Goal: Check status: Check status

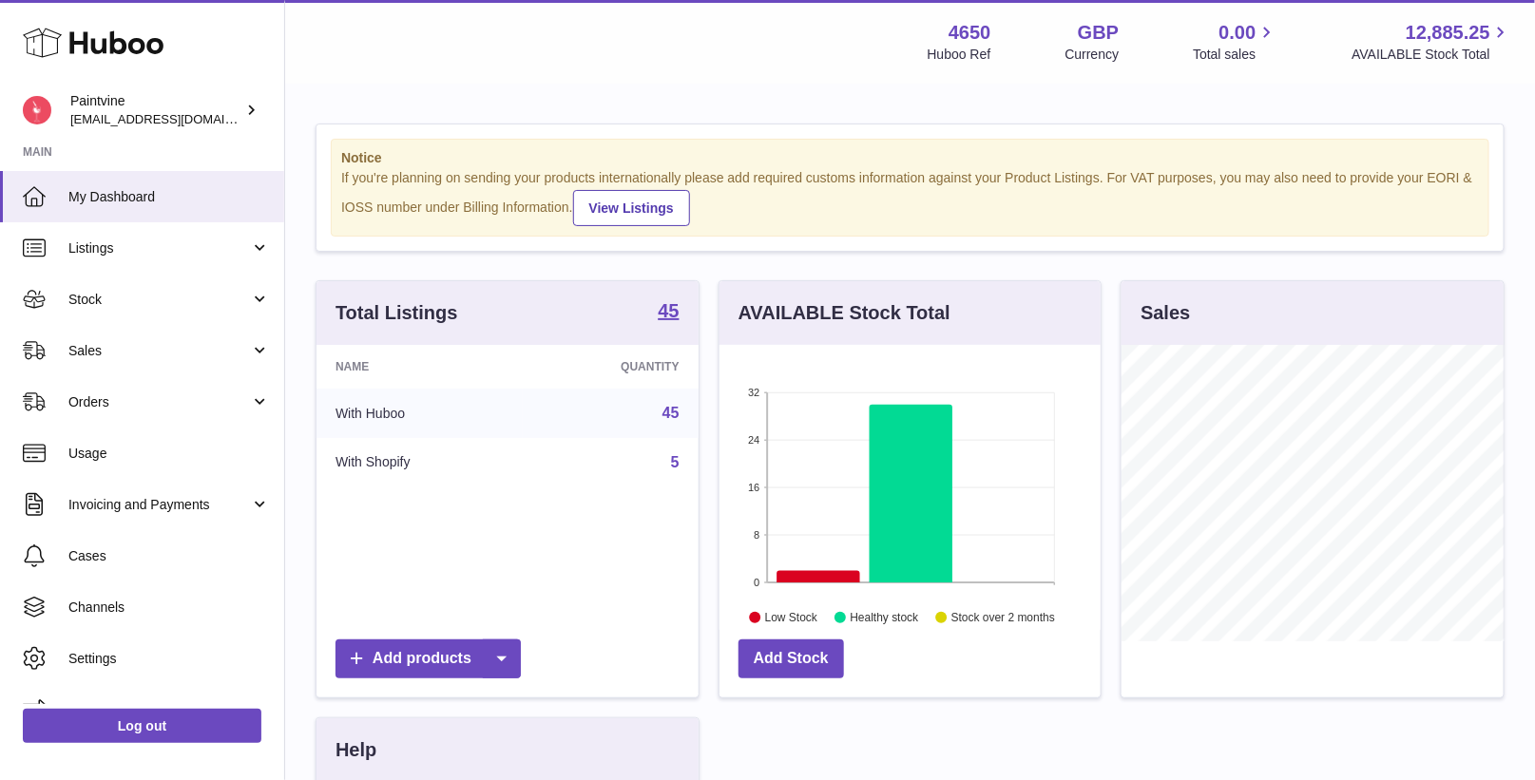
scroll to position [296, 382]
click at [192, 356] on span "Sales" at bounding box center [159, 351] width 182 height 18
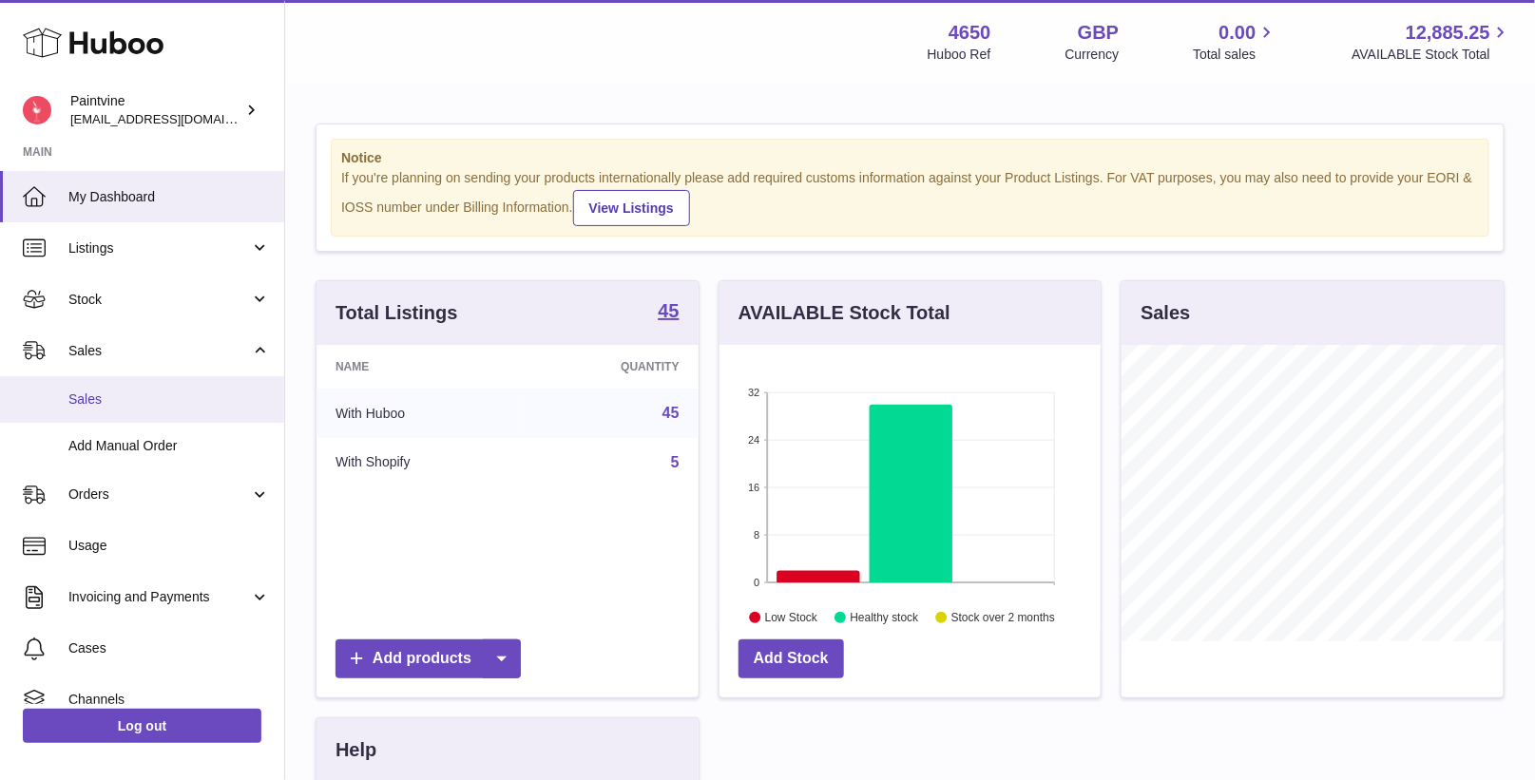
click at [190, 392] on span "Sales" at bounding box center [168, 400] width 201 height 18
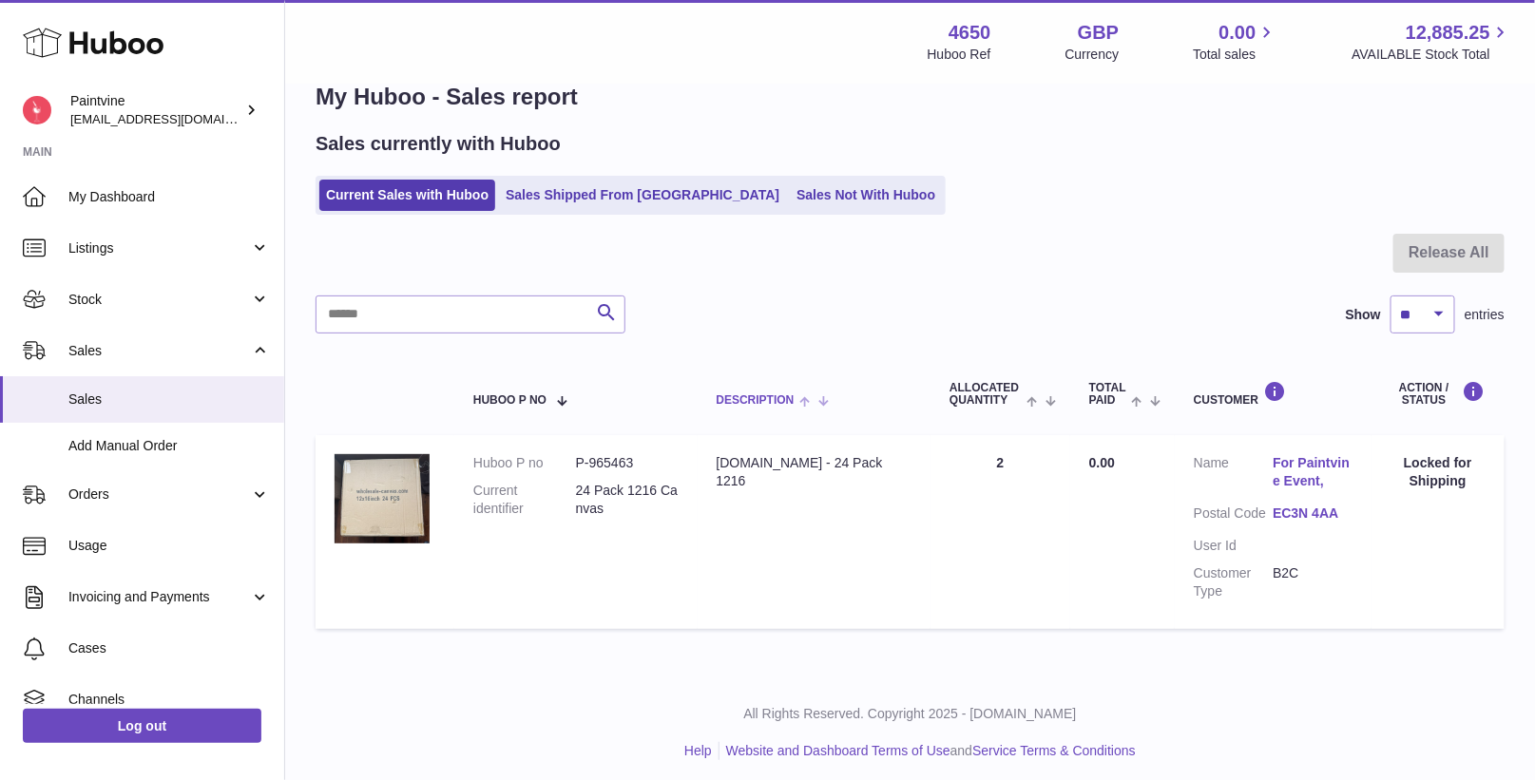
scroll to position [48, 0]
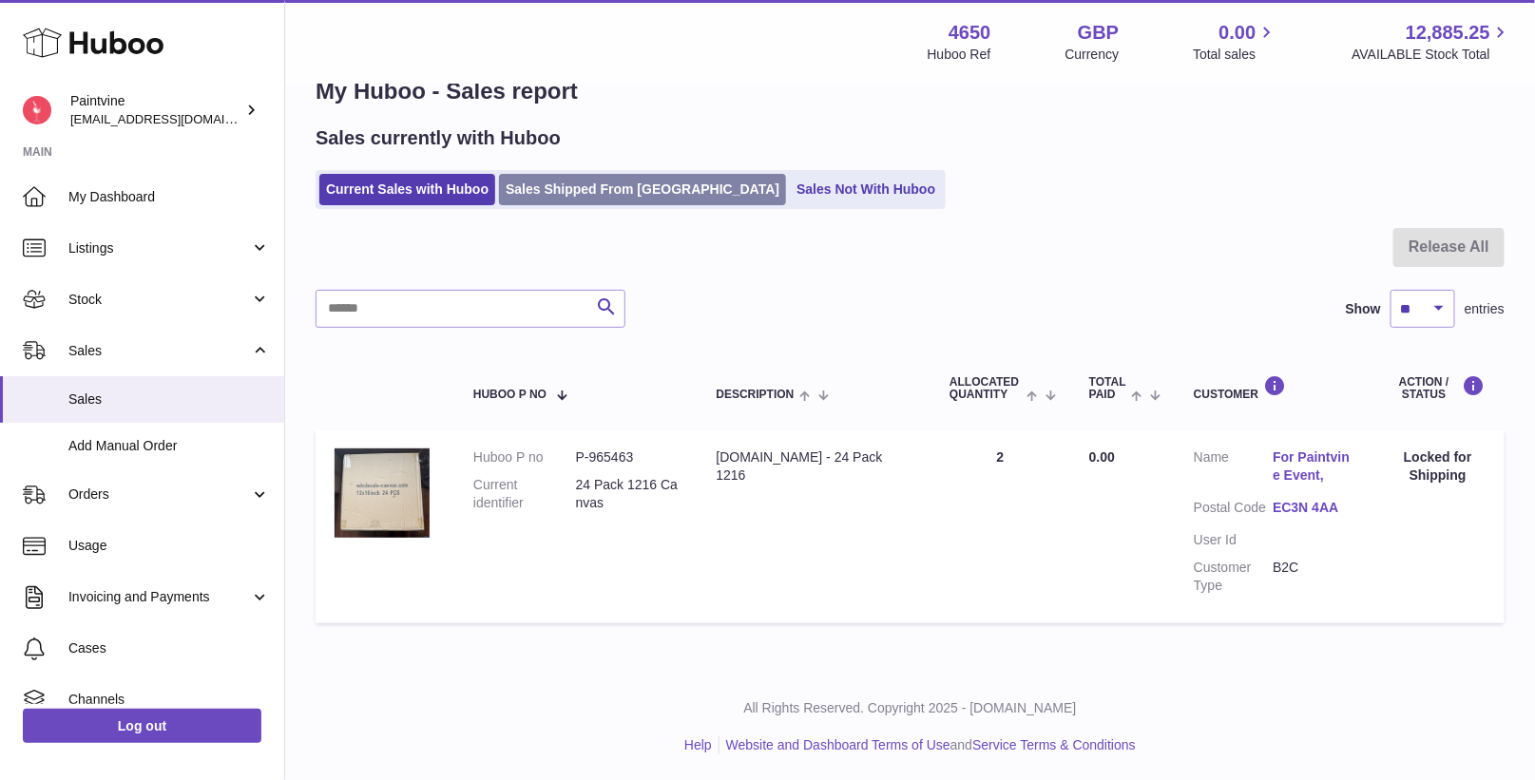
click at [616, 199] on link "Sales Shipped From [GEOGRAPHIC_DATA]" at bounding box center [642, 189] width 287 height 31
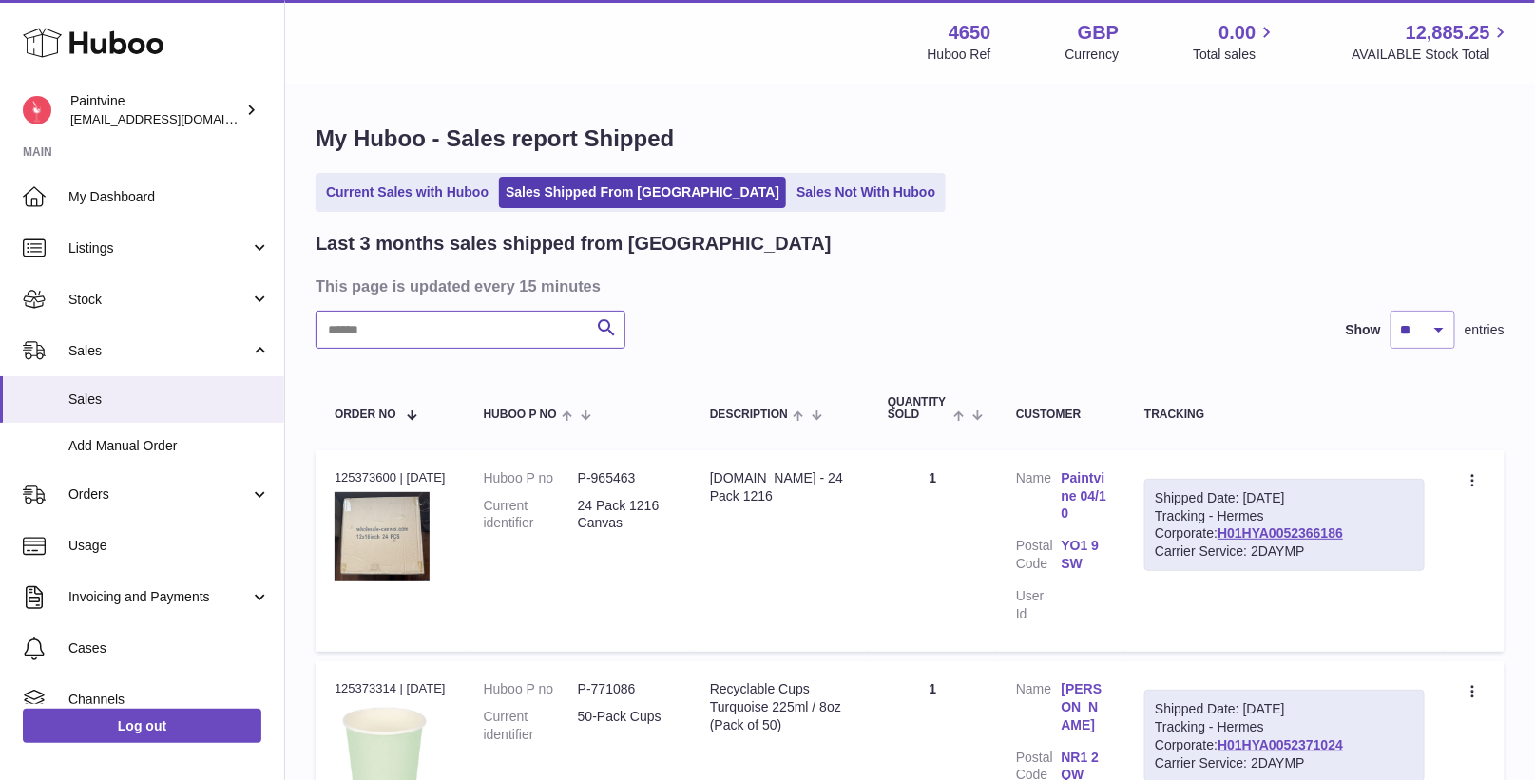
click at [470, 321] on input "text" at bounding box center [471, 330] width 310 height 38
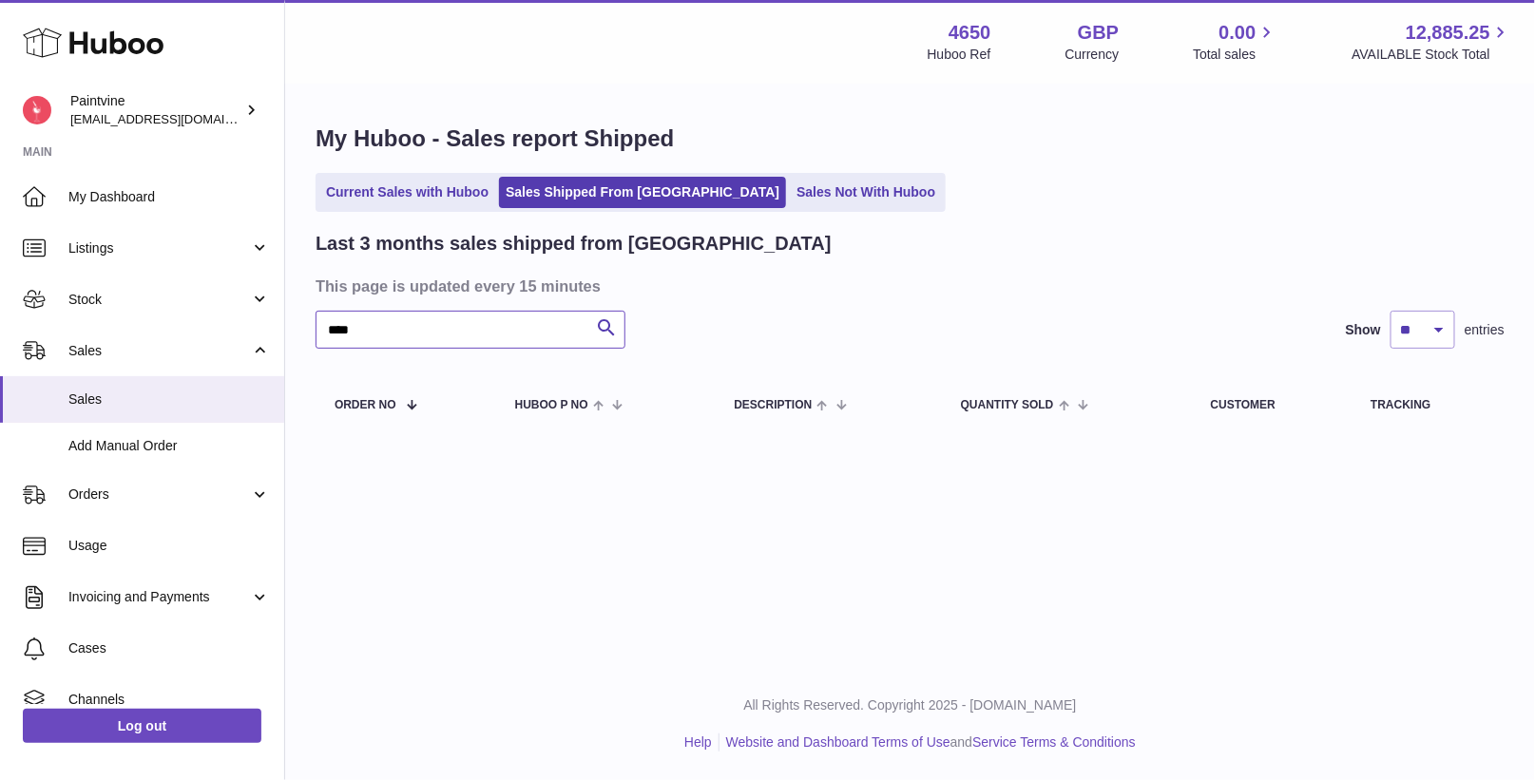
type input "****"
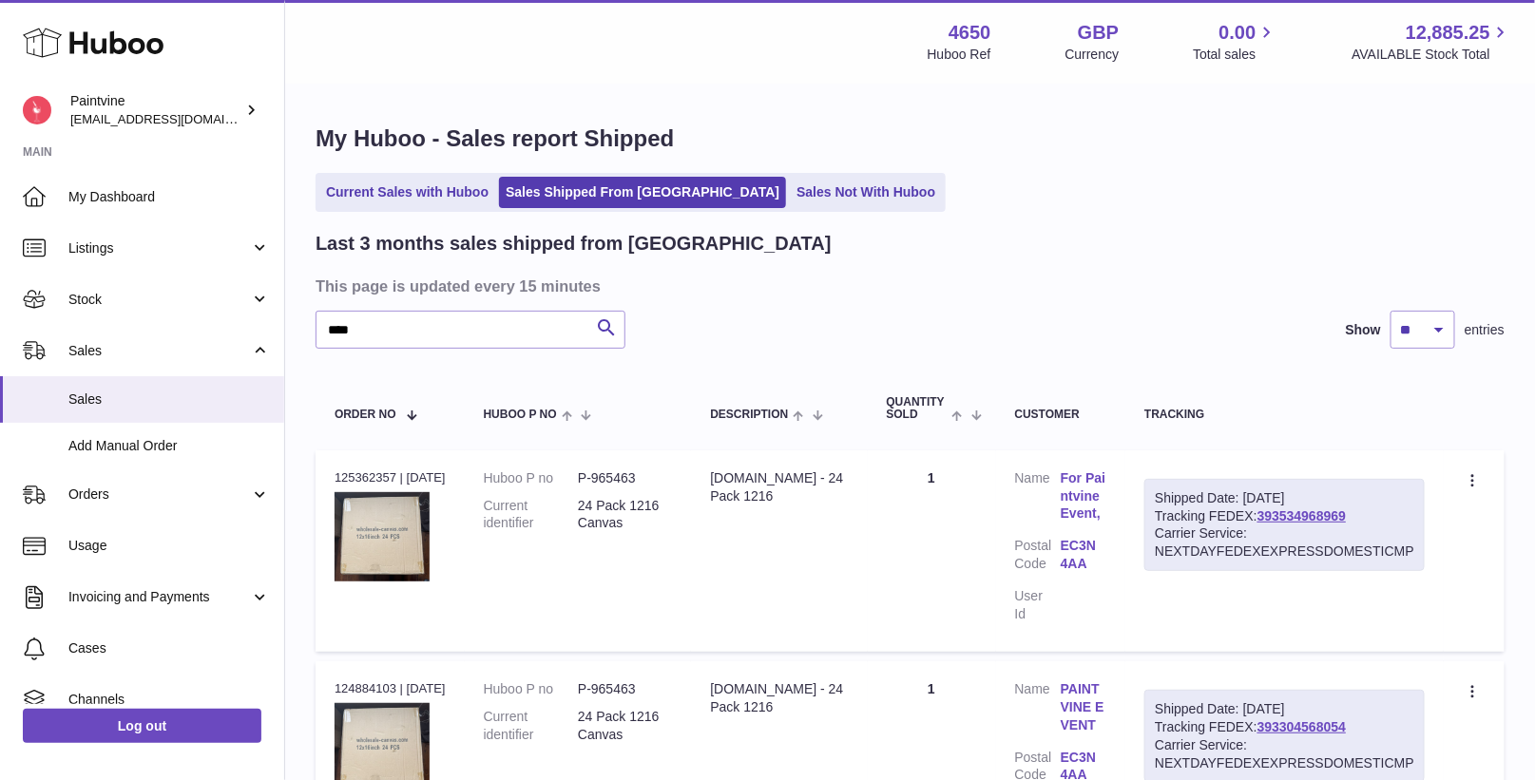
click at [445, 195] on link "Current Sales with Huboo" at bounding box center [407, 192] width 176 height 31
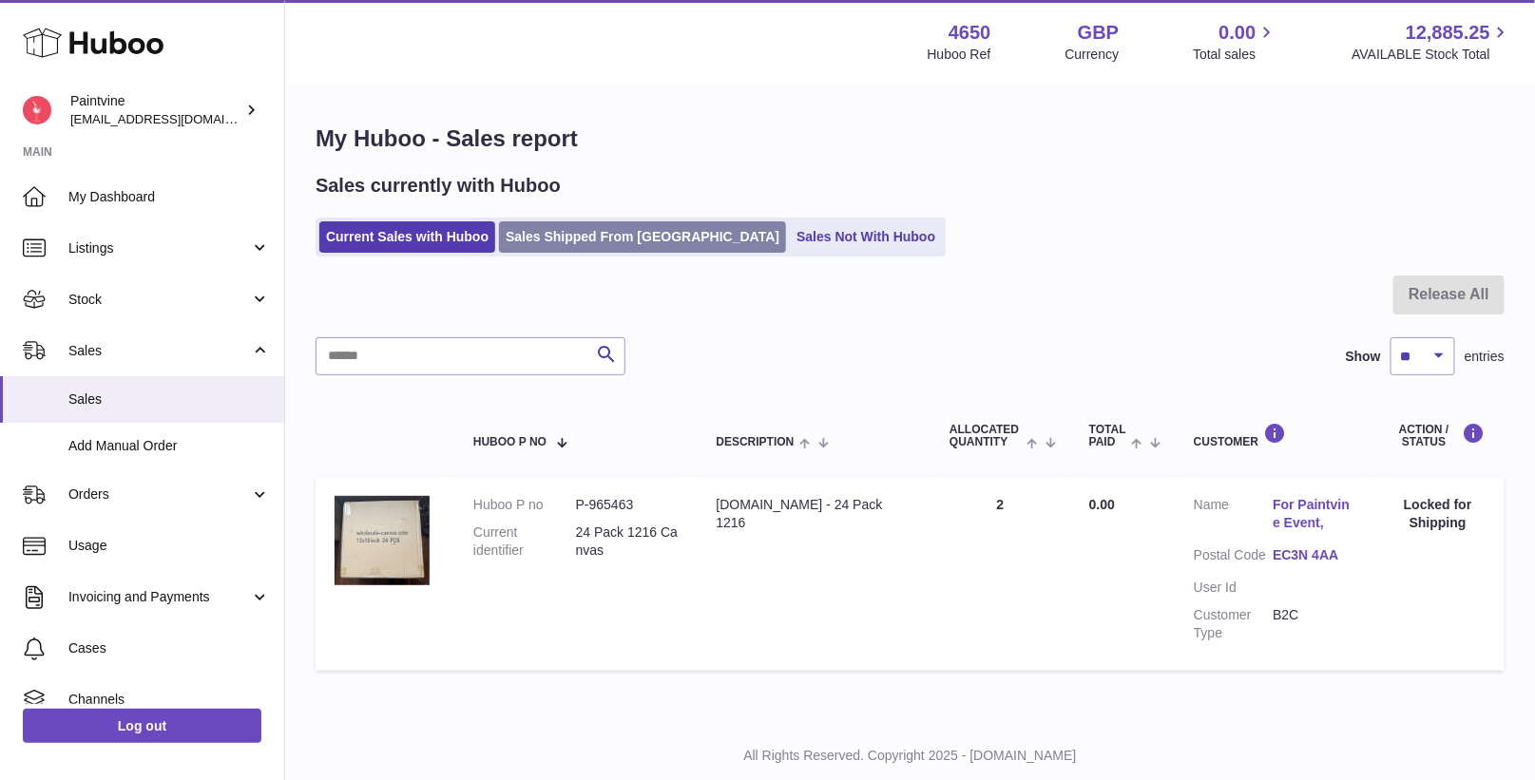
click at [528, 241] on link "Sales Shipped From Huboo" at bounding box center [642, 236] width 287 height 31
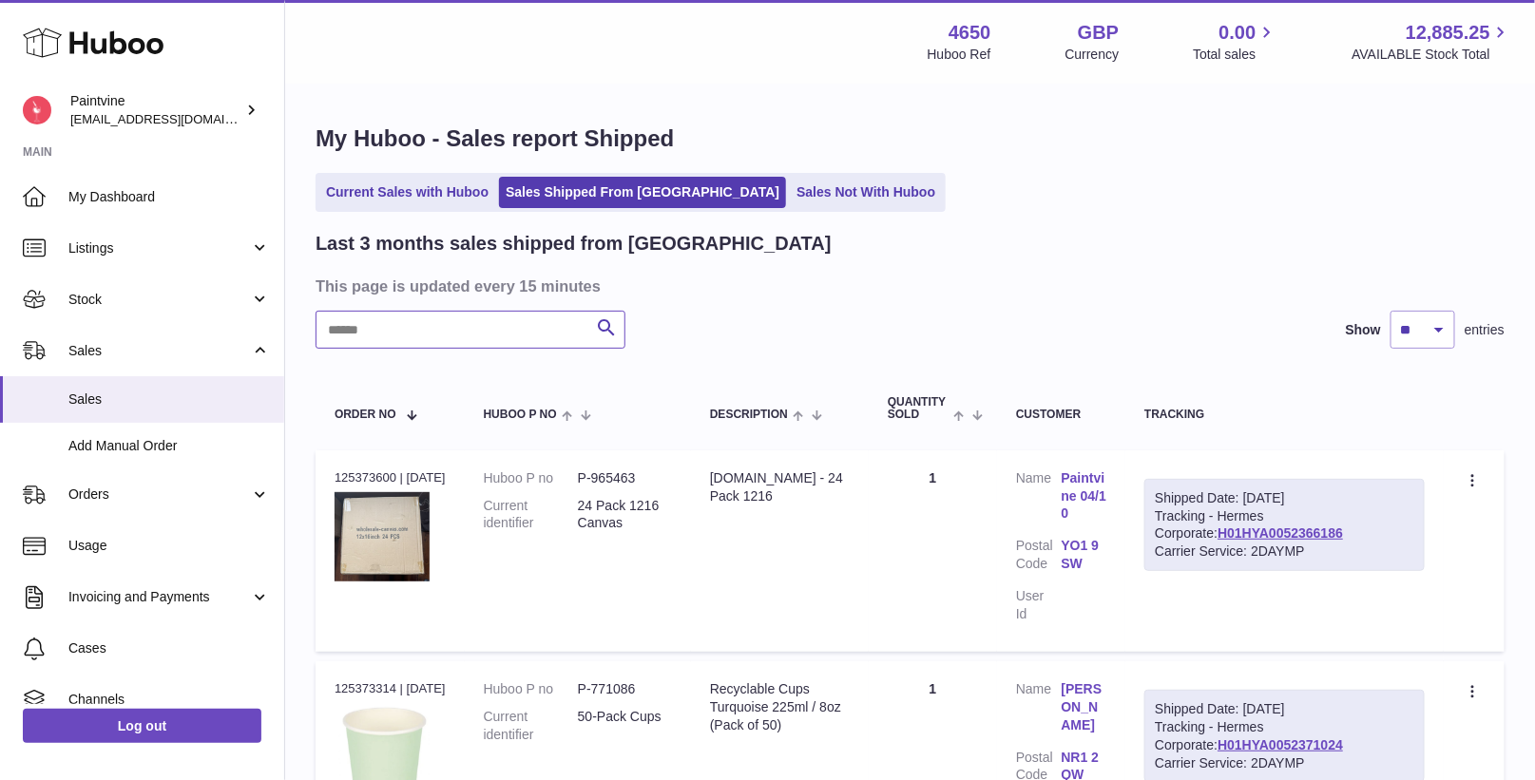
click at [451, 320] on input "text" at bounding box center [471, 330] width 310 height 38
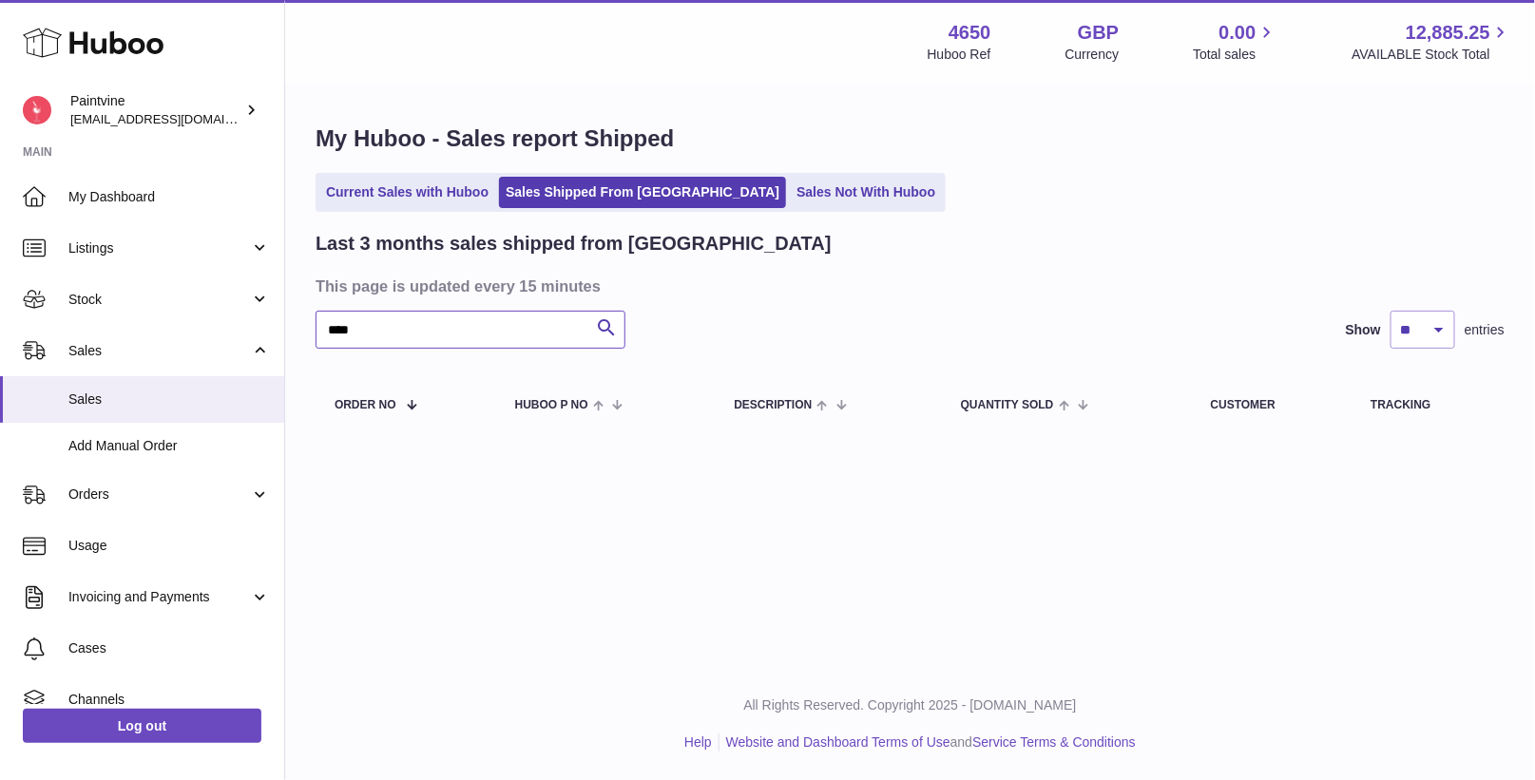
type input "****"
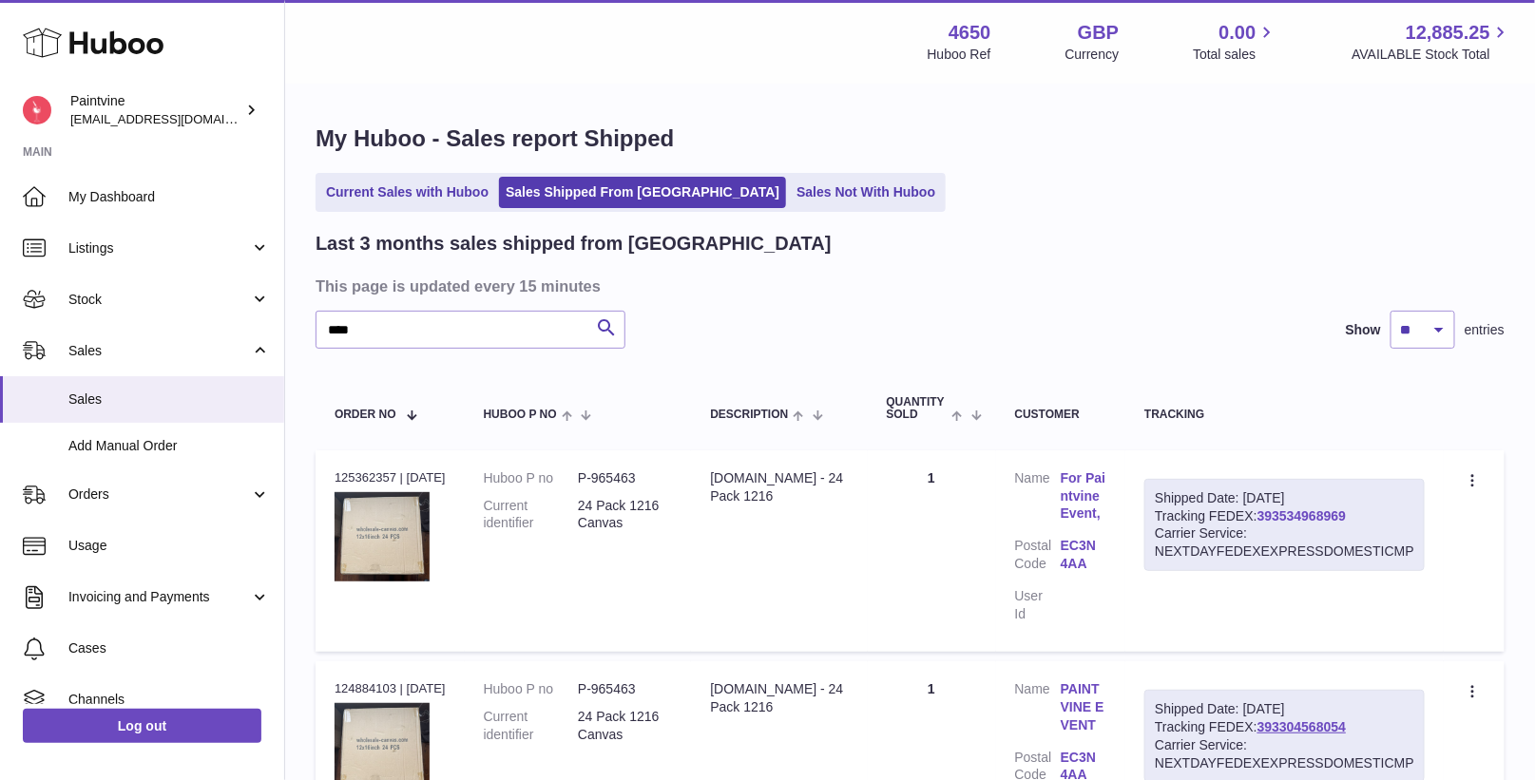
click at [1320, 514] on link "393534968969" at bounding box center [1301, 515] width 88 height 15
